Goal: Task Accomplishment & Management: Use online tool/utility

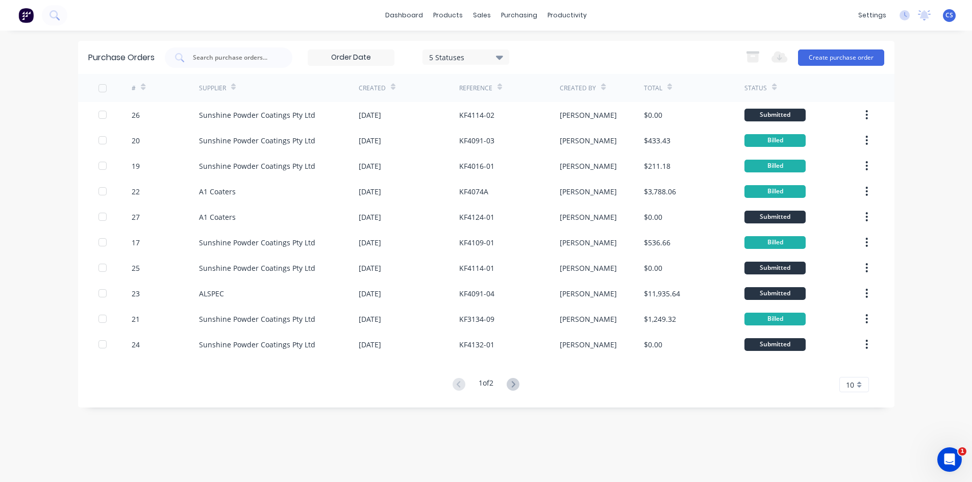
click at [491, 102] on div "Reference" at bounding box center [509, 88] width 100 height 28
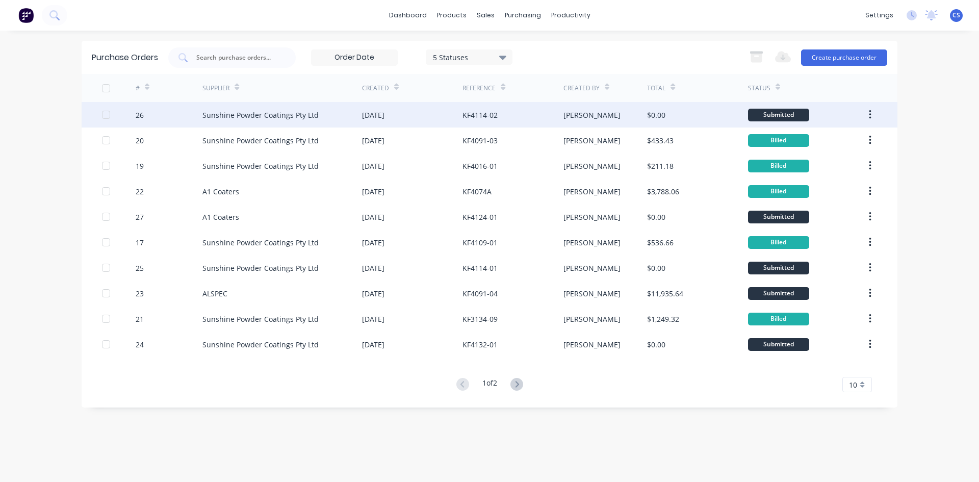
click at [491, 117] on div "KF4114-02" at bounding box center [480, 115] width 35 height 11
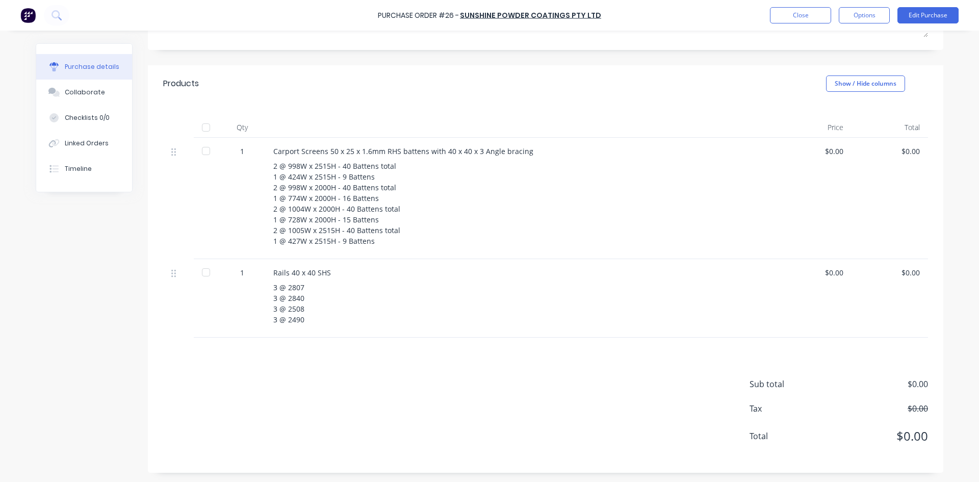
scroll to position [173, 0]
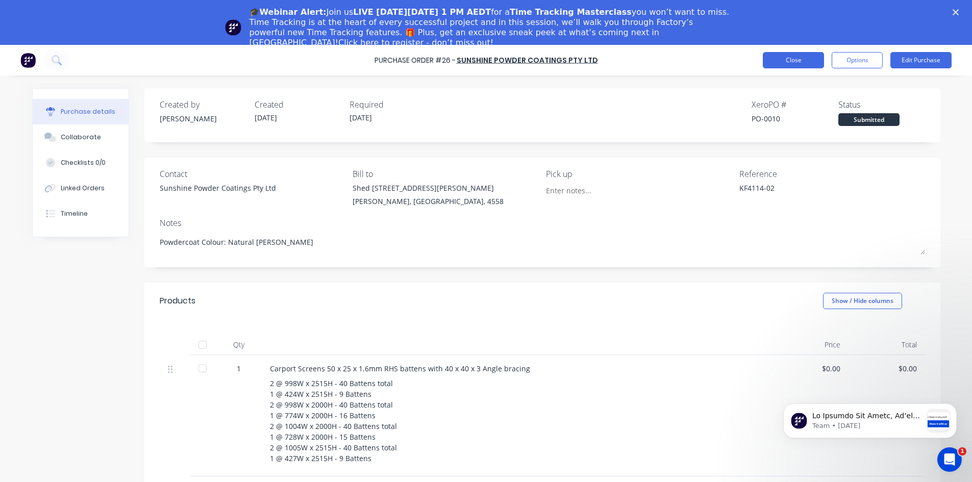
click at [790, 57] on button "Close" at bounding box center [793, 60] width 61 height 16
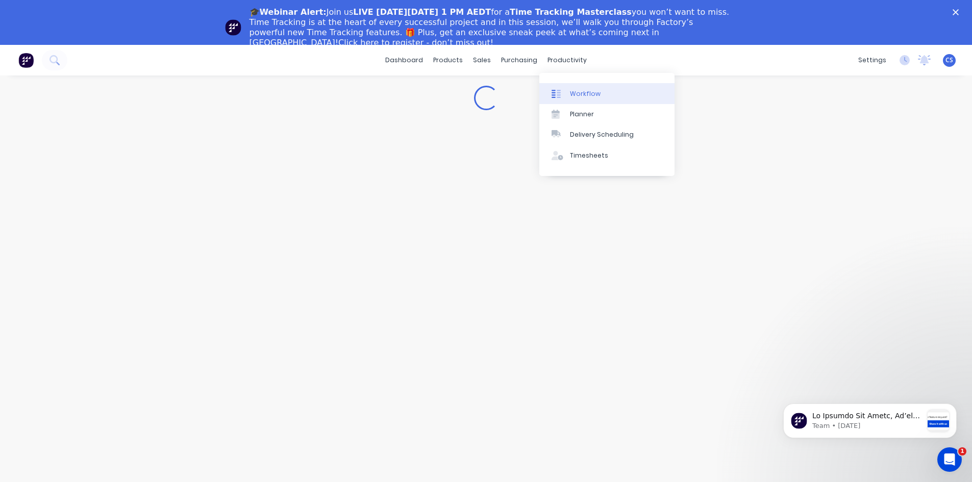
click at [575, 97] on div "Workflow" at bounding box center [585, 93] width 31 height 9
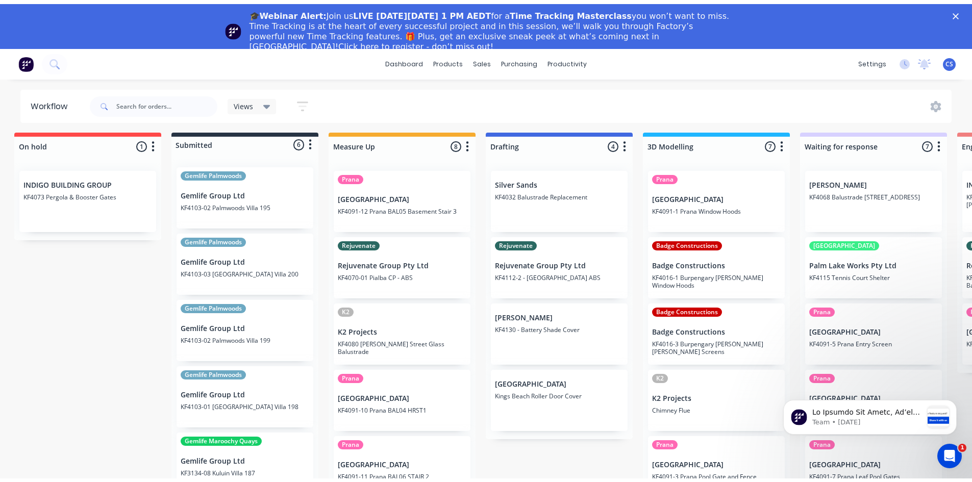
scroll to position [3, 0]
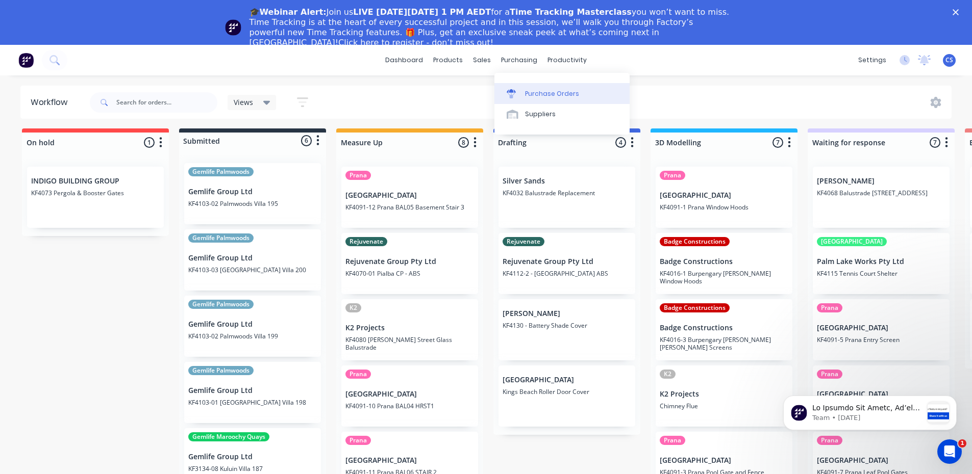
click at [548, 95] on div "Purchase Orders" at bounding box center [552, 93] width 54 height 9
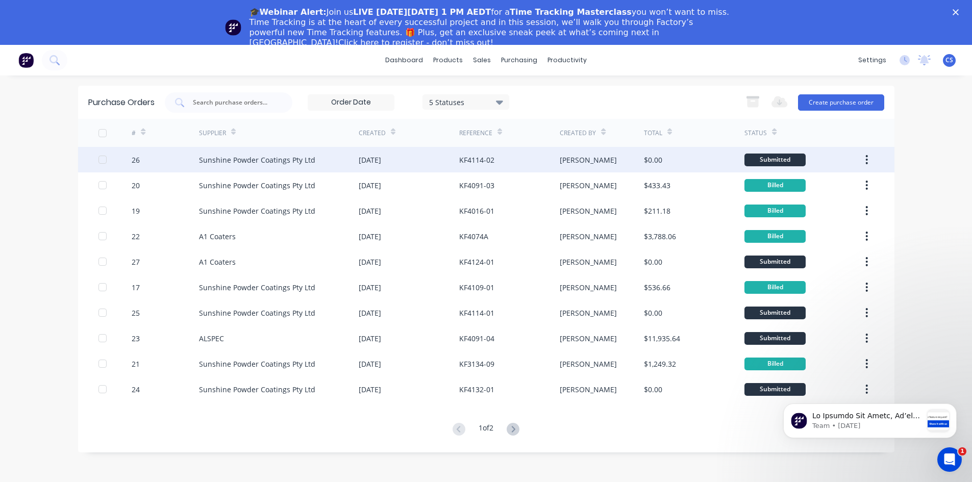
click at [483, 164] on div "KF4114-02" at bounding box center [476, 160] width 35 height 11
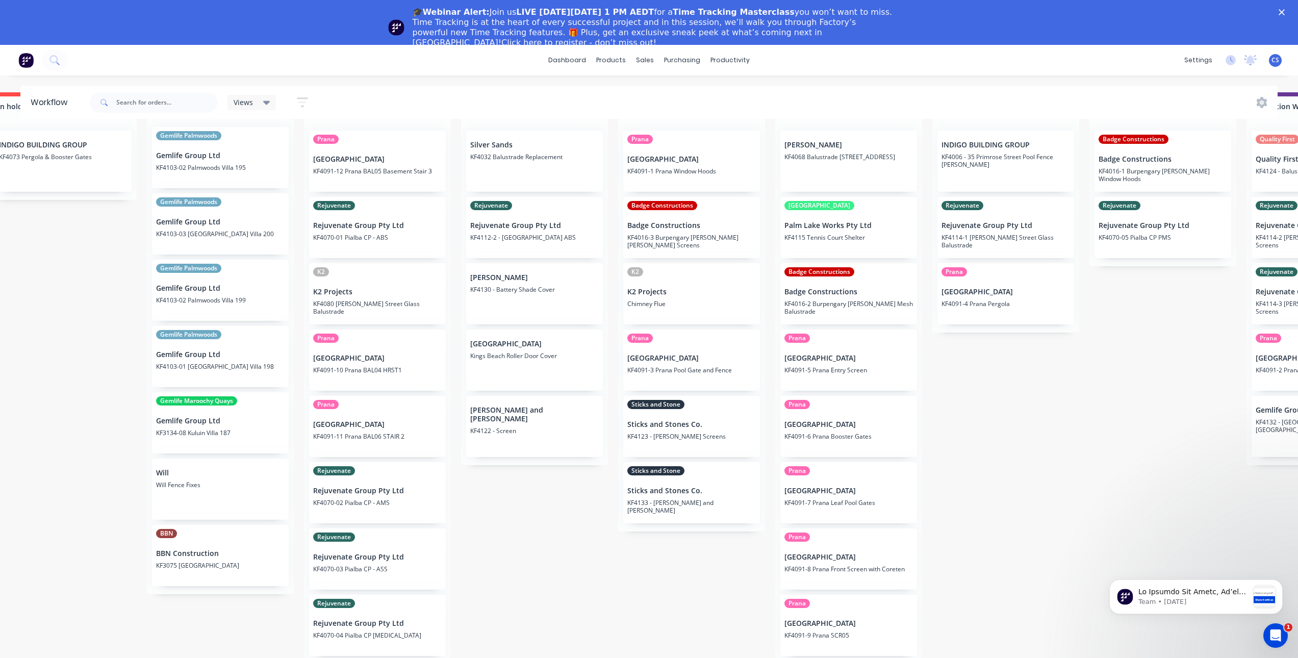
click at [641, 211] on div "[PERSON_NAME] KF4068 Balustrade [GEOGRAPHIC_DATA] [GEOGRAPHIC_DATA] Pty Ltd KF4…" at bounding box center [848, 390] width 147 height 536
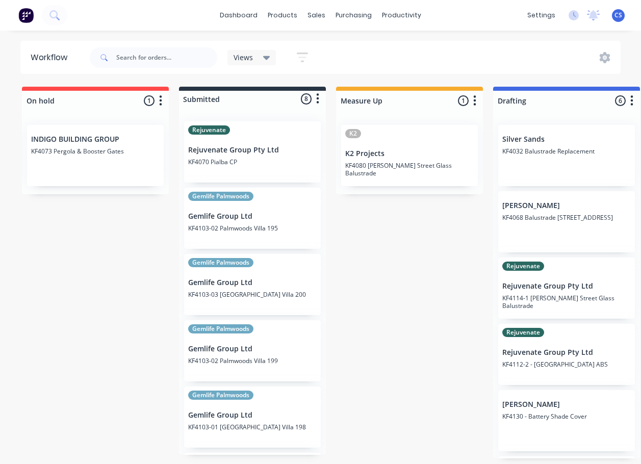
scroll to position [0, 82]
